Goal: Task Accomplishment & Management: Use online tool/utility

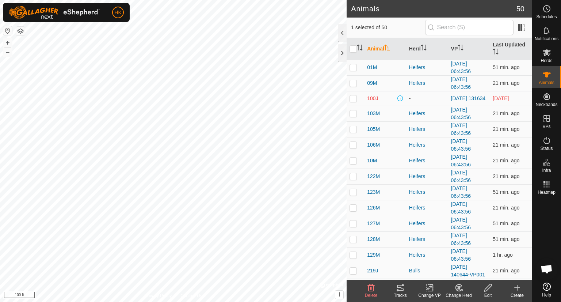
click at [397, 286] on icon at bounding box center [400, 288] width 7 height 6
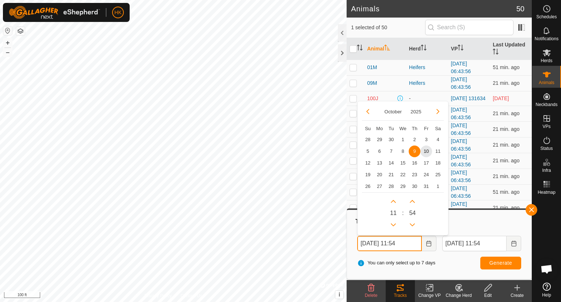
click at [376, 243] on input "[DATE] 11:54" at bounding box center [389, 243] width 64 height 15
click at [392, 150] on span "7" at bounding box center [391, 151] width 12 height 12
type input "[DATE] 11:54"
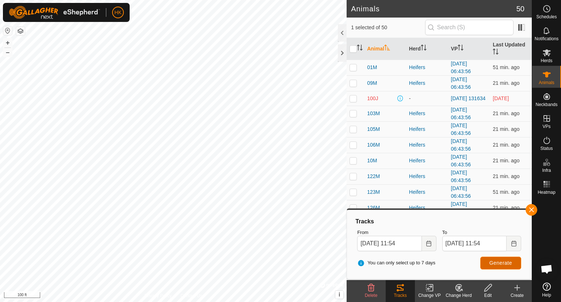
click at [513, 260] on button "Generate" at bounding box center [500, 262] width 41 height 13
click at [338, 301] on html "HK Schedules Notifications Herds Animals Neckbands VPs Status Infra Heatmap Hel…" at bounding box center [280, 151] width 561 height 302
click at [92, 0] on html "HK Schedules Notifications Herds Animals Neckbands VPs Status Infra Heatmap Hel…" at bounding box center [280, 151] width 561 height 302
click at [235, 218] on div "Privacy Policy Contact Us 532J 1804034698 Neckband cows Bulls - + – ⇧ i © Mapbo…" at bounding box center [173, 151] width 347 height 302
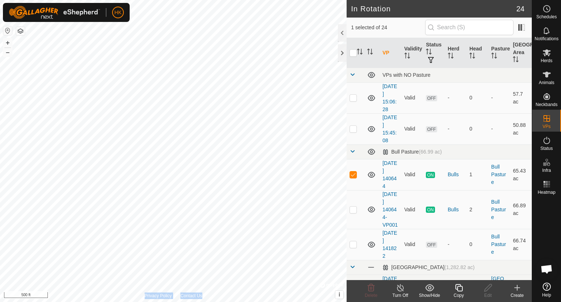
checkbox input "false"
checkbox input "true"
checkbox input "false"
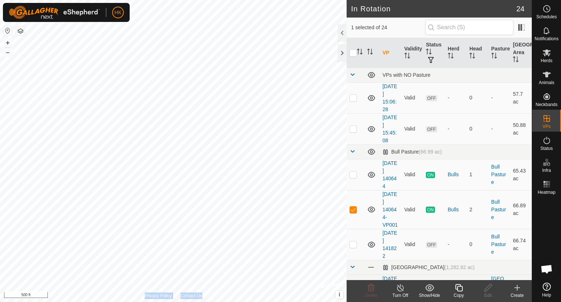
checkbox input "false"
checkbox input "true"
checkbox input "false"
